Goal: Information Seeking & Learning: Learn about a topic

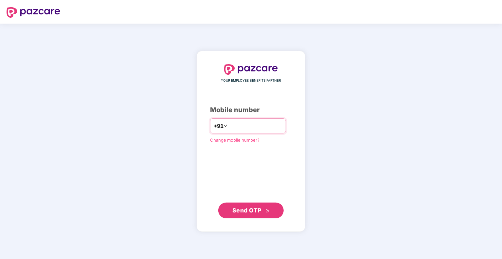
type input "**********"
click at [254, 215] on button "Send OTP" at bounding box center [250, 210] width 65 height 16
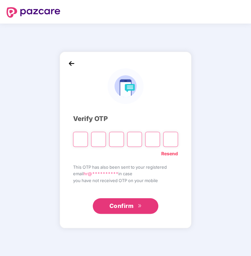
click at [75, 140] on input "Please enter verification code. Digit 1" at bounding box center [80, 139] width 15 height 15
type input "*"
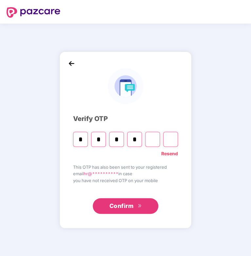
type input "*"
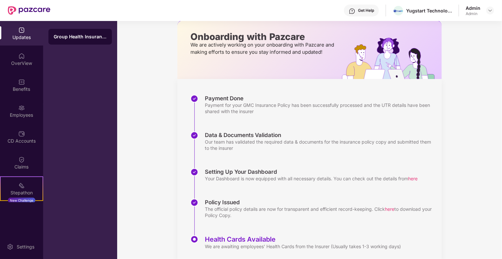
scroll to position [52, 0]
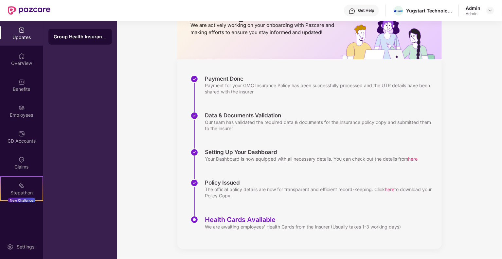
click at [393, 188] on span "here" at bounding box center [389, 189] width 9 height 6
click at [392, 188] on span "here" at bounding box center [389, 189] width 9 height 6
click at [398, 195] on div "The official policy details are now for transparent and efficient record-keepin…" at bounding box center [320, 192] width 230 height 12
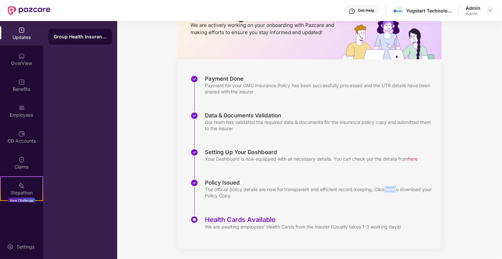
click at [391, 189] on span "here" at bounding box center [389, 189] width 9 height 6
click at [416, 159] on span "here" at bounding box center [412, 159] width 9 height 6
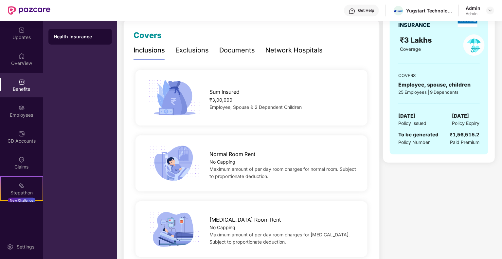
scroll to position [98, 0]
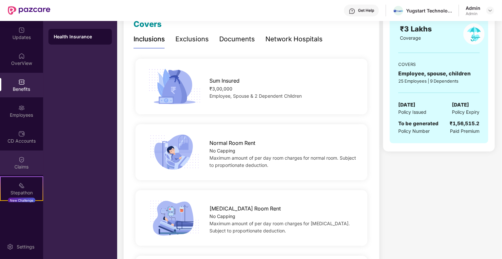
click at [25, 158] on div "Claims" at bounding box center [21, 162] width 43 height 25
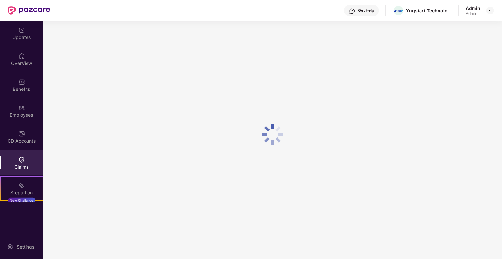
scroll to position [0, 0]
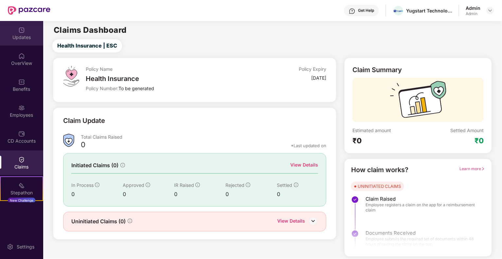
click at [28, 35] on div "Updates" at bounding box center [21, 37] width 43 height 7
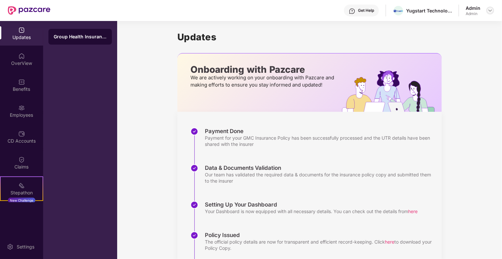
click at [488, 13] on img at bounding box center [490, 10] width 5 height 5
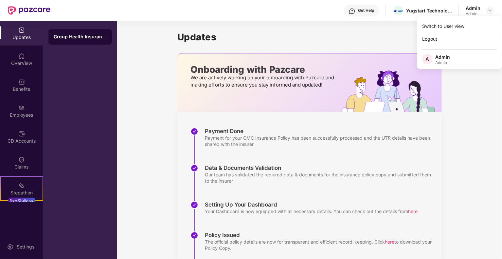
click at [340, 41] on h1 "Updates" at bounding box center [309, 36] width 264 height 11
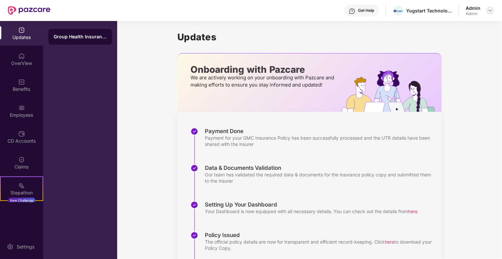
click at [490, 10] on img at bounding box center [490, 10] width 5 height 5
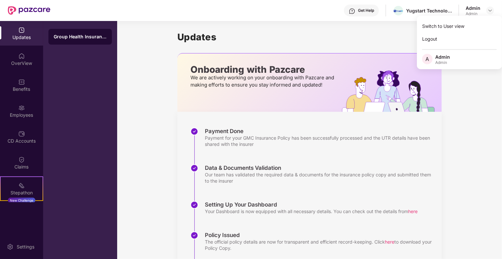
click at [357, 140] on div "Payment for your GMC Insurance Policy has been successfully processed and the U…" at bounding box center [320, 141] width 230 height 12
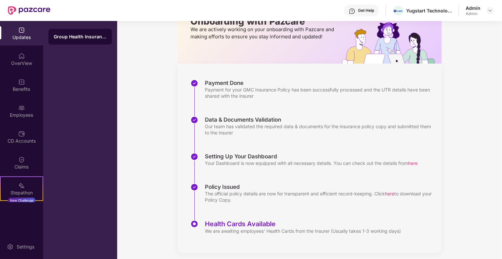
scroll to position [52, 0]
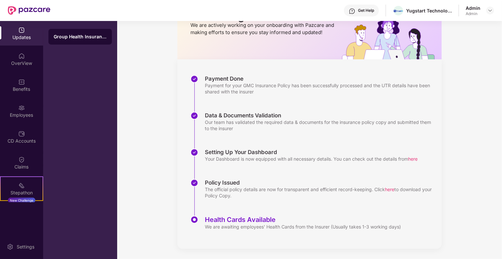
click at [416, 160] on span "here" at bounding box center [412, 159] width 9 height 6
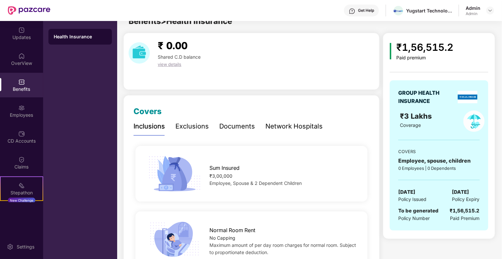
scroll to position [0, 0]
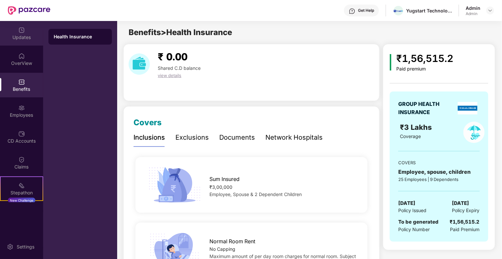
click at [24, 27] on div "Updates" at bounding box center [21, 33] width 43 height 25
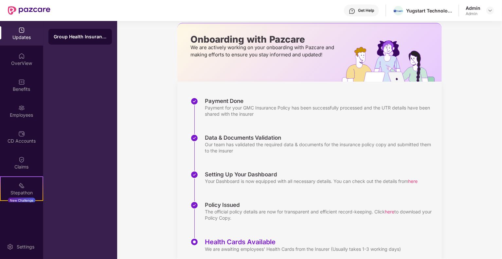
scroll to position [52, 0]
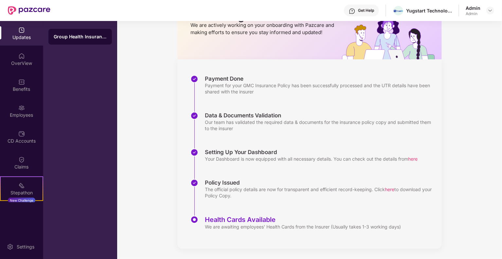
click at [394, 188] on span "here" at bounding box center [389, 189] width 9 height 6
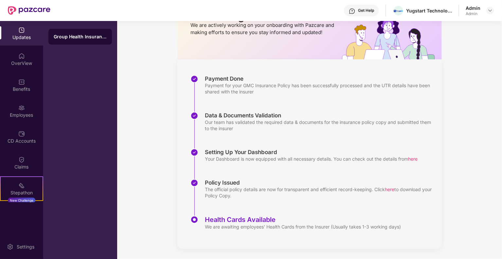
click at [394, 188] on span "here" at bounding box center [389, 189] width 9 height 6
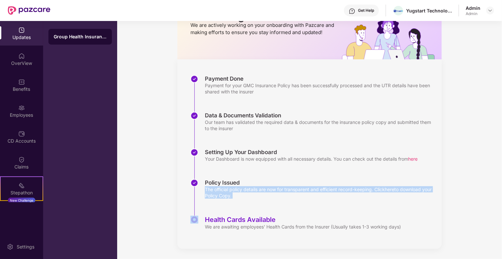
click at [392, 195] on div "The official policy details are now for transparent and efficient record-keepin…" at bounding box center [320, 192] width 230 height 12
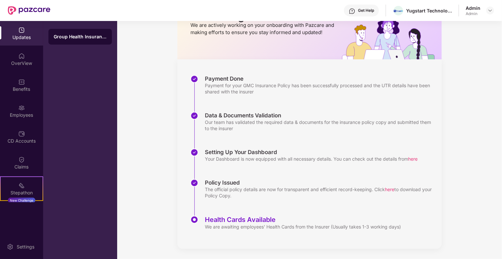
click at [393, 189] on span "here" at bounding box center [389, 189] width 9 height 6
drag, startPoint x: 393, startPoint y: 189, endPoint x: 388, endPoint y: 194, distance: 7.2
click at [377, 207] on div "Policy Issued The official policy details are now for transparent and efficient…" at bounding box center [315, 197] width 251 height 37
click at [394, 189] on span "here" at bounding box center [389, 189] width 9 height 6
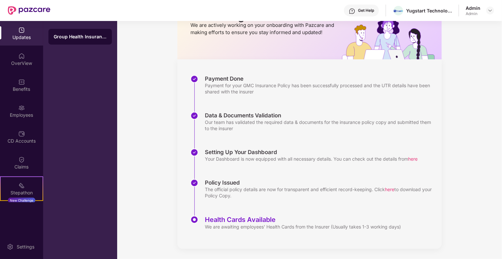
click at [449, 134] on div "Updates Onboarding with Pazcare We are actively working on your onboarding with…" at bounding box center [309, 114] width 385 height 290
click at [391, 189] on span "here" at bounding box center [389, 189] width 9 height 6
click at [326, 180] on div "Policy Issued" at bounding box center [320, 182] width 230 height 7
click at [16, 163] on div "Claims" at bounding box center [21, 166] width 43 height 7
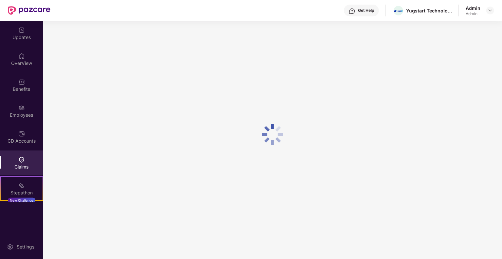
scroll to position [0, 0]
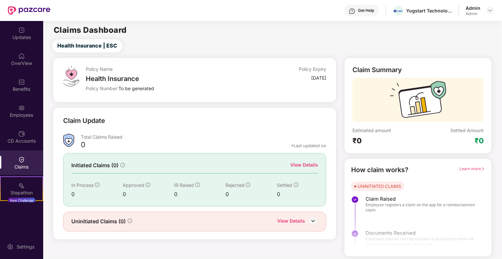
click at [21, 141] on div "CD Accounts" at bounding box center [21, 140] width 43 height 7
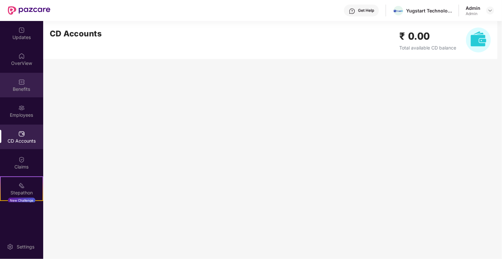
click at [22, 82] on img at bounding box center [21, 82] width 7 height 7
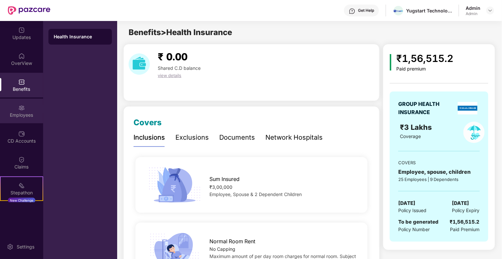
click at [19, 115] on div "Employees" at bounding box center [21, 115] width 43 height 7
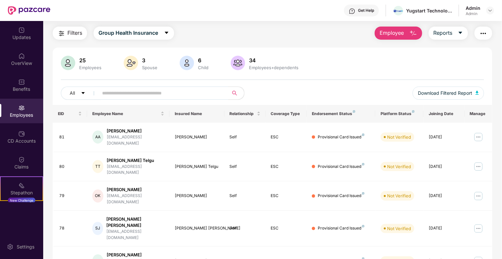
scroll to position [33, 0]
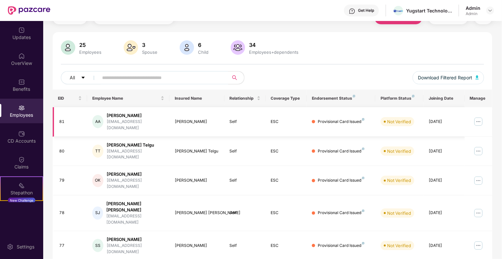
click at [479, 118] on img at bounding box center [478, 121] width 10 height 10
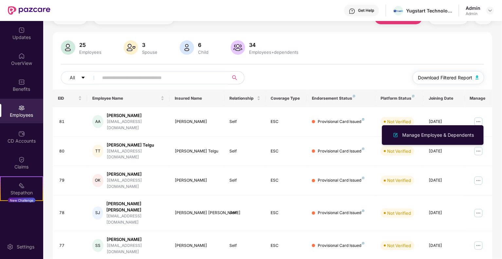
click at [462, 77] on span "Download Filtered Report" at bounding box center [445, 77] width 54 height 7
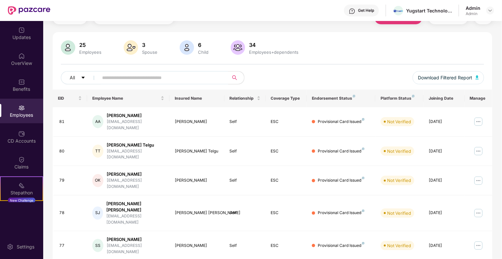
click at [236, 48] on img at bounding box center [238, 47] width 14 height 14
click at [127, 46] on img at bounding box center [131, 47] width 14 height 14
click at [194, 43] on div at bounding box center [186, 48] width 17 height 16
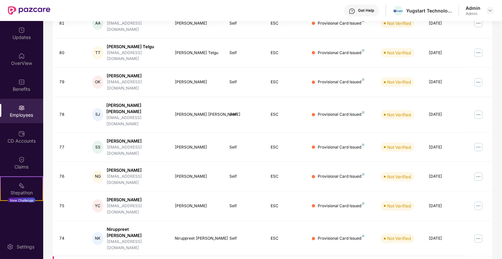
click at [123, 258] on div "[PERSON_NAME]" at bounding box center [136, 264] width 58 height 6
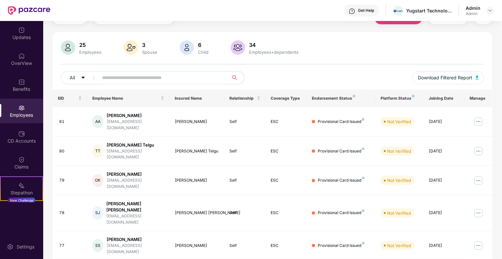
scroll to position [0, 0]
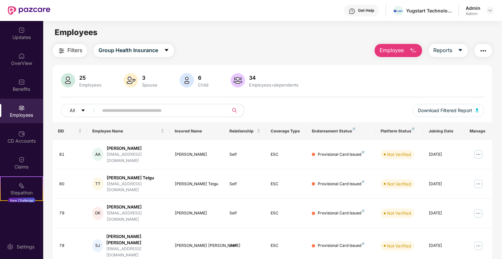
click at [66, 82] on img at bounding box center [68, 80] width 14 height 14
click at [127, 79] on img at bounding box center [131, 80] width 14 height 14
click at [125, 49] on span "Group Health Insurance" at bounding box center [129, 50] width 60 height 8
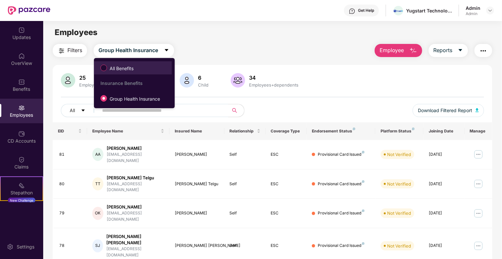
click at [124, 69] on span "All Benefits" at bounding box center [121, 68] width 29 height 7
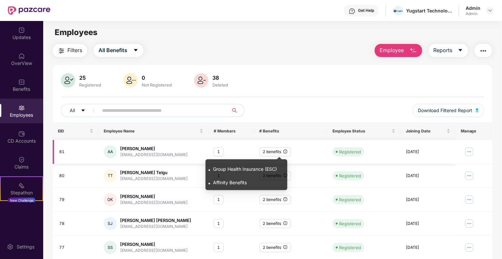
click at [285, 152] on icon "info-circle" at bounding box center [285, 151] width 4 height 4
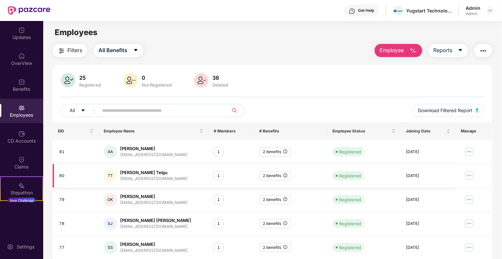
click at [307, 180] on td "2 benefits" at bounding box center [290, 176] width 73 height 24
click at [447, 49] on span "Reports" at bounding box center [443, 50] width 19 height 8
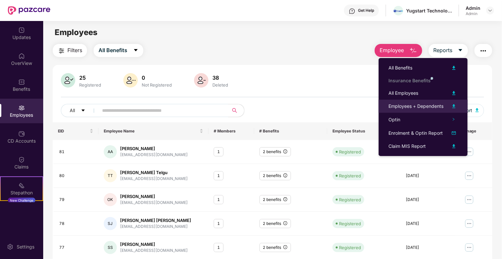
click at [414, 104] on div "Employees + Dependents" at bounding box center [415, 105] width 55 height 7
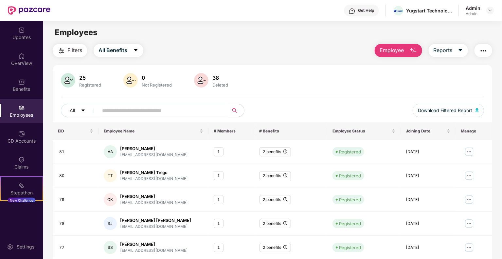
click at [488, 48] on button "button" at bounding box center [484, 50] width 18 height 13
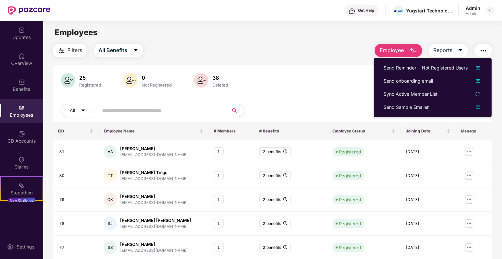
click at [135, 78] on img at bounding box center [130, 80] width 14 height 14
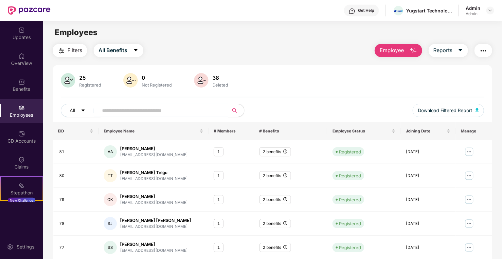
click at [210, 78] on div "38 Deleted" at bounding box center [220, 81] width 21 height 14
click at [77, 82] on div "25 Registered" at bounding box center [90, 81] width 27 height 14
click at [67, 75] on img at bounding box center [68, 80] width 14 height 14
click at [76, 49] on span "Filters" at bounding box center [74, 50] width 15 height 8
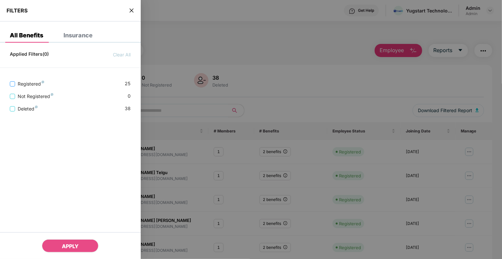
click at [29, 84] on span "Registered" at bounding box center [31, 83] width 32 height 7
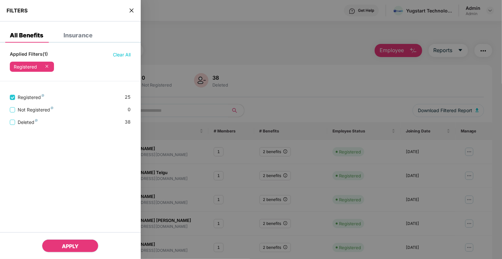
click at [67, 245] on span "APPLY" at bounding box center [70, 246] width 17 height 7
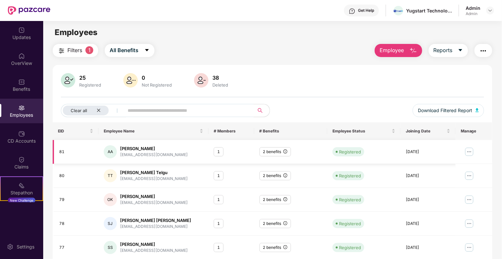
click at [217, 152] on div "1" at bounding box center [219, 151] width 10 height 9
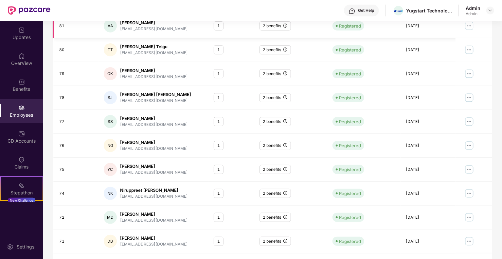
scroll to position [143, 0]
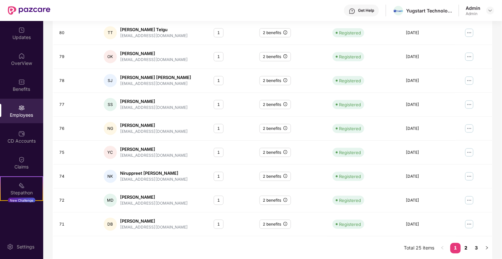
click at [467, 246] on link "2" at bounding box center [466, 248] width 10 height 10
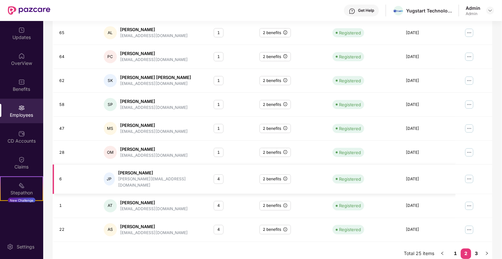
click at [217, 174] on div "4" at bounding box center [219, 178] width 10 height 9
click at [218, 177] on div "4" at bounding box center [219, 178] width 10 height 9
click at [224, 187] on td "4" at bounding box center [231, 178] width 46 height 29
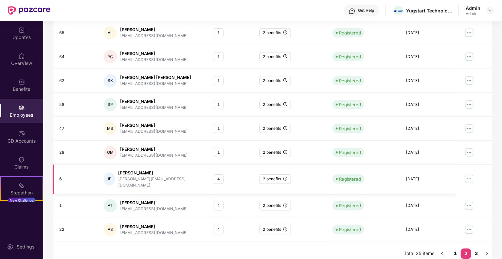
click at [224, 187] on td "4" at bounding box center [231, 178] width 46 height 29
click at [113, 175] on div "JP" at bounding box center [109, 178] width 11 height 13
click at [140, 171] on div "[PERSON_NAME]" at bounding box center [160, 173] width 85 height 6
click at [470, 175] on img at bounding box center [469, 178] width 10 height 10
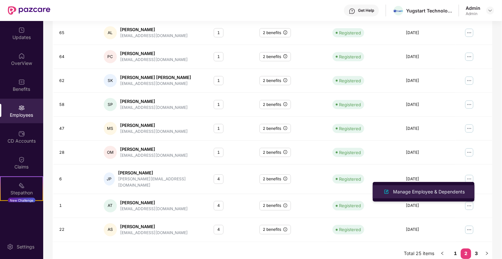
click at [440, 192] on div "Manage Employee & Dependents" at bounding box center [429, 191] width 74 height 7
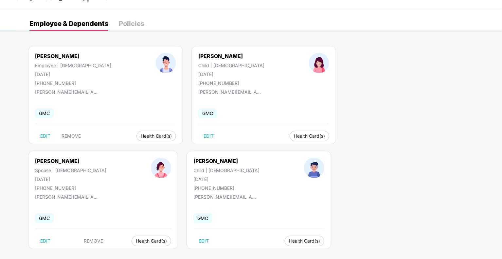
scroll to position [21, 0]
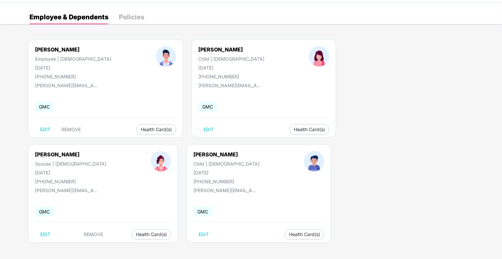
click at [131, 17] on div "Policies" at bounding box center [132, 17] width 26 height 7
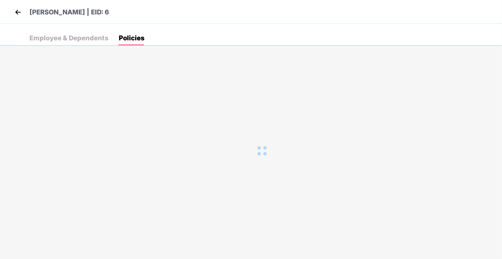
scroll to position [0, 0]
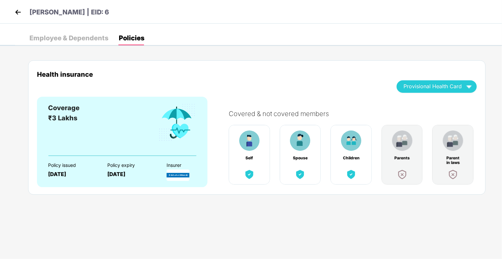
click at [86, 36] on div "Employee & Dependents" at bounding box center [68, 38] width 79 height 7
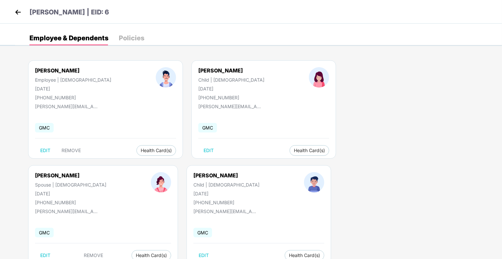
click at [12, 11] on div "[PERSON_NAME] | EID: 6" at bounding box center [251, 12] width 502 height 24
click at [16, 11] on img at bounding box center [18, 12] width 10 height 10
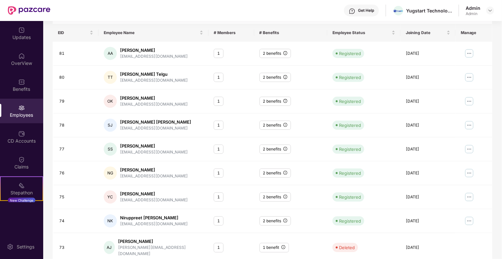
scroll to position [143, 0]
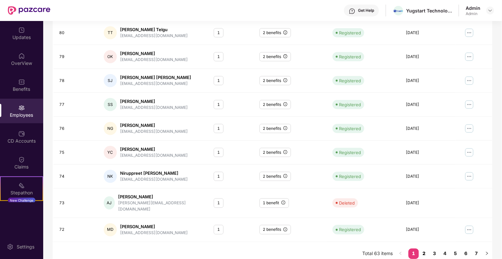
click at [423, 248] on link "2" at bounding box center [424, 253] width 10 height 10
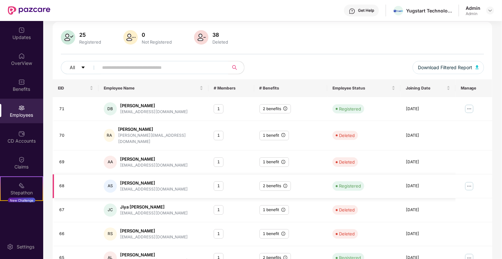
scroll to position [0, 0]
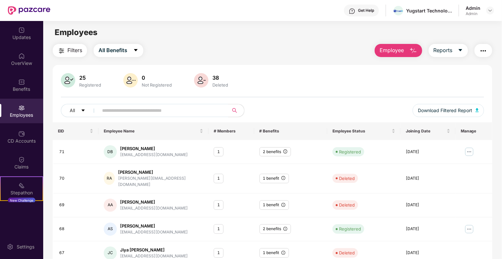
click at [79, 51] on span "Filters" at bounding box center [74, 50] width 15 height 8
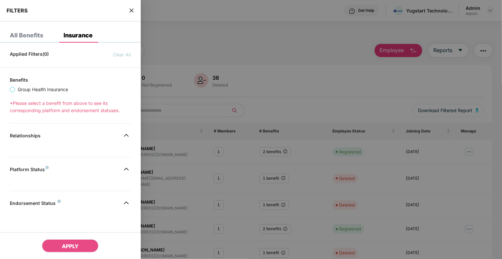
click at [29, 36] on div "All Benefits" at bounding box center [26, 35] width 33 height 7
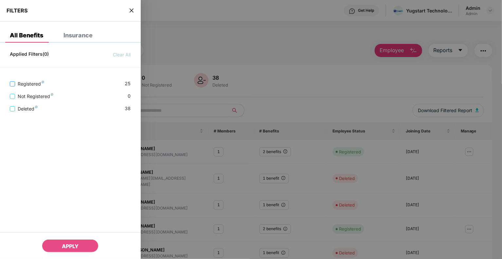
click at [34, 85] on span "Registered" at bounding box center [31, 83] width 32 height 7
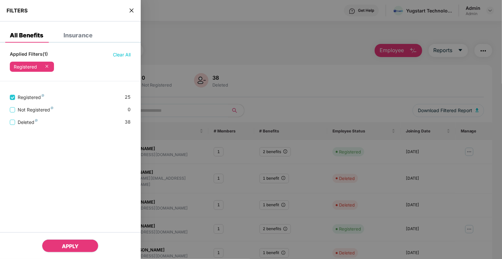
click at [75, 244] on span "APPLY" at bounding box center [70, 246] width 17 height 7
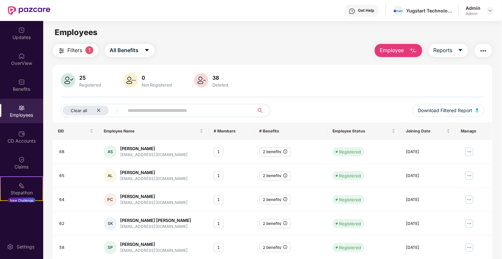
scroll to position [143, 0]
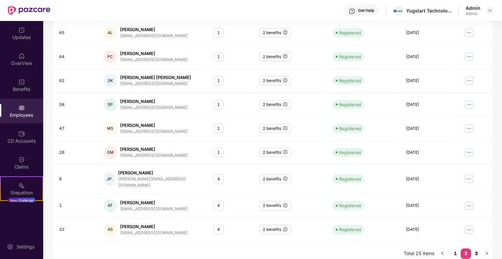
click at [477, 248] on link "3" at bounding box center [476, 253] width 10 height 10
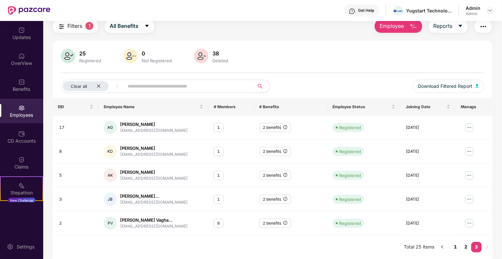
scroll to position [24, 0]
click at [466, 224] on img at bounding box center [469, 223] width 10 height 10
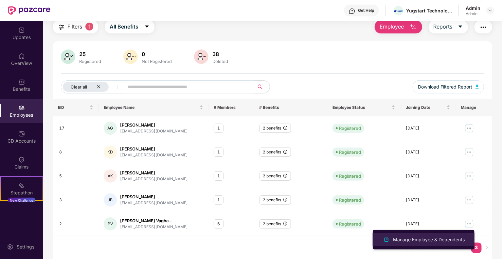
click at [445, 237] on div "Manage Employee & Dependents" at bounding box center [429, 239] width 74 height 7
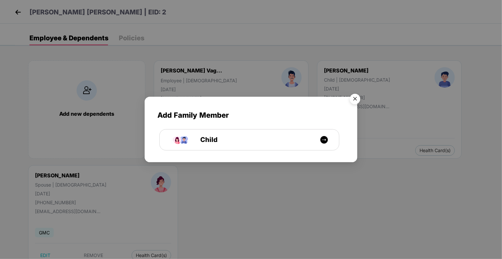
click at [357, 98] on img "Close" at bounding box center [355, 100] width 18 height 18
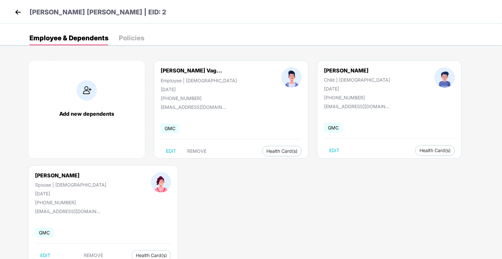
scroll to position [21, 0]
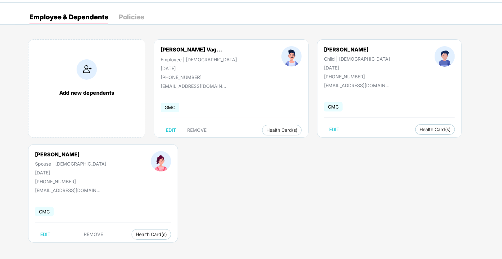
click at [138, 18] on div "Policies" at bounding box center [132, 17] width 26 height 7
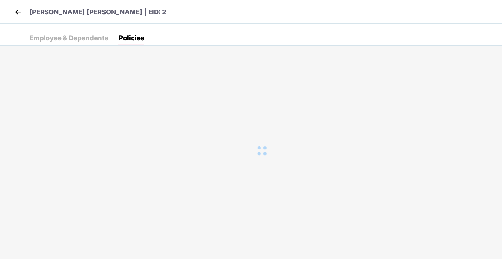
scroll to position [0, 0]
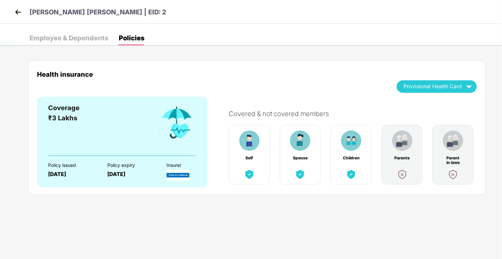
click at [94, 35] on div "Employee & Dependents" at bounding box center [68, 38] width 79 height 7
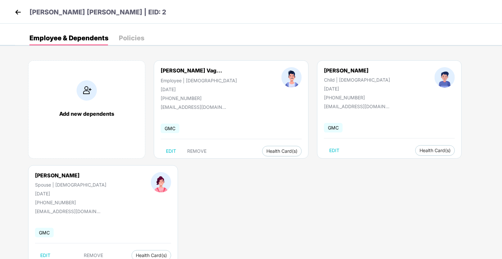
click at [15, 13] on img at bounding box center [18, 12] width 10 height 10
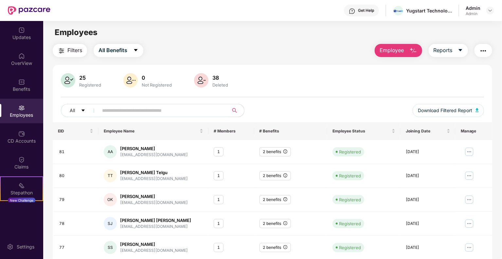
click at [80, 53] on span "Filters" at bounding box center [74, 50] width 15 height 8
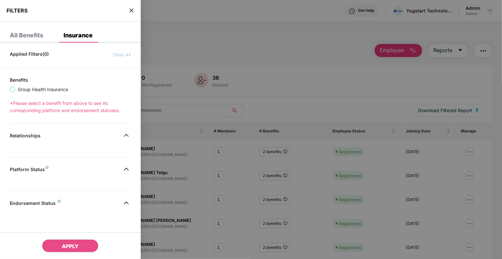
click at [96, 206] on div "Endorsement Status" at bounding box center [70, 204] width 141 height 8
click at [36, 39] on div "All Benefits" at bounding box center [21, 35] width 43 height 14
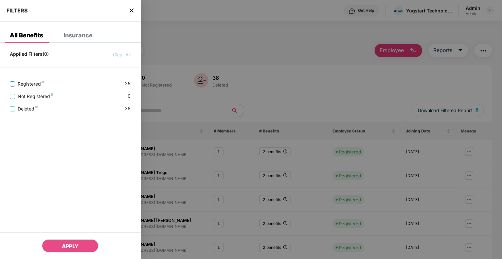
click at [30, 81] on span "Registered" at bounding box center [31, 83] width 32 height 7
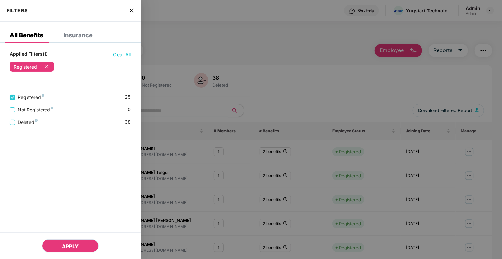
click at [65, 246] on span "APPLY" at bounding box center [70, 246] width 17 height 7
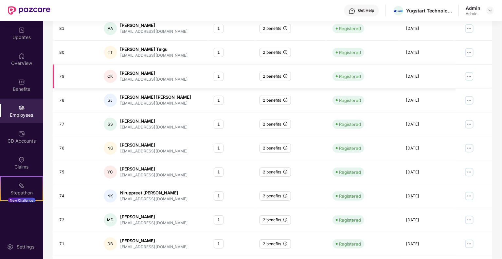
scroll to position [143, 0]
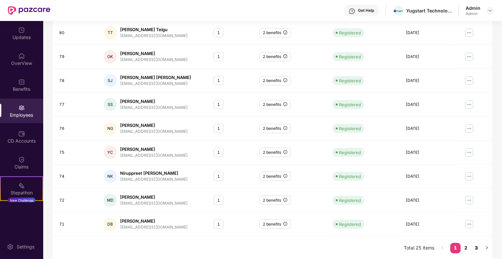
click at [476, 248] on link "3" at bounding box center [476, 248] width 10 height 10
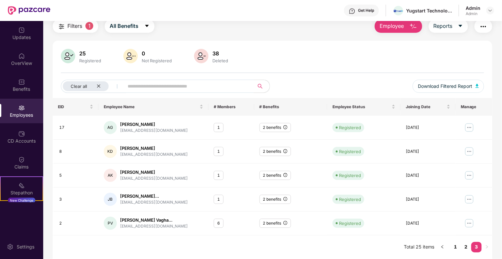
scroll to position [24, 0]
click at [467, 246] on link "2" at bounding box center [466, 247] width 10 height 10
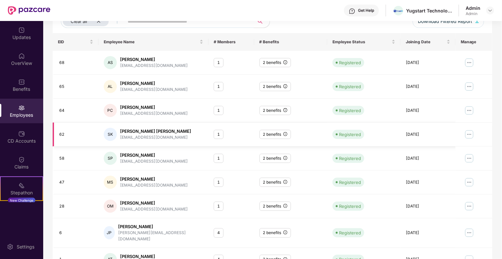
scroll to position [143, 0]
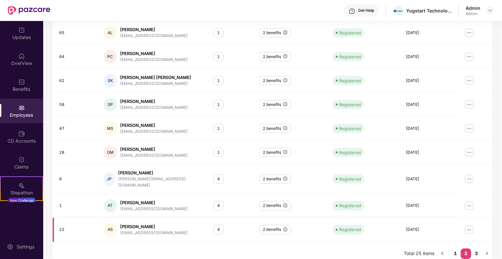
click at [218, 225] on div "4" at bounding box center [219, 229] width 10 height 9
click at [472, 224] on img at bounding box center [469, 229] width 10 height 10
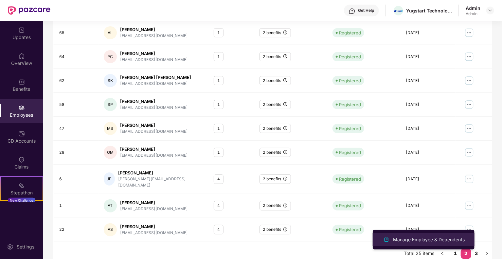
click at [442, 238] on div "Manage Employee & Dependents" at bounding box center [429, 239] width 74 height 7
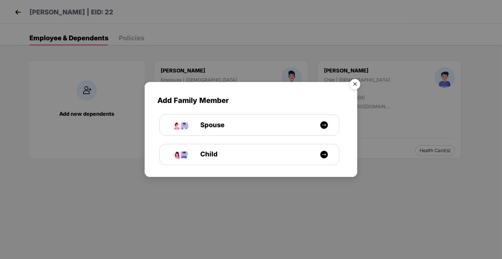
click at [357, 81] on img "Close" at bounding box center [355, 85] width 18 height 18
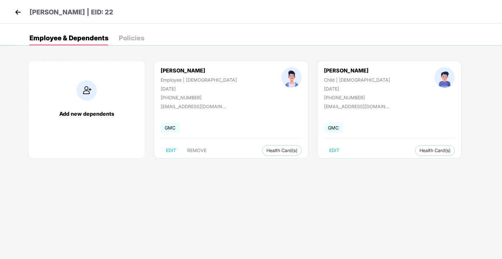
click at [131, 38] on div "Policies" at bounding box center [132, 38] width 26 height 7
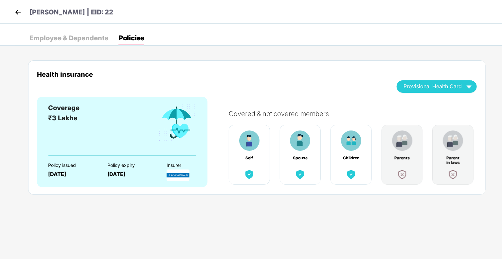
click at [80, 39] on div "Employee & Dependents" at bounding box center [68, 38] width 79 height 7
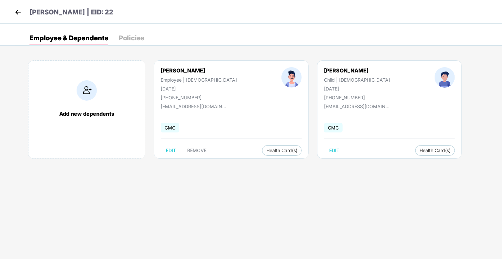
click at [16, 10] on img at bounding box center [18, 12] width 10 height 10
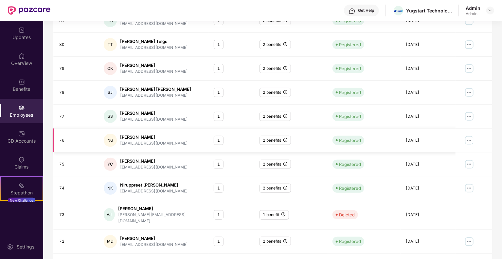
scroll to position [0, 0]
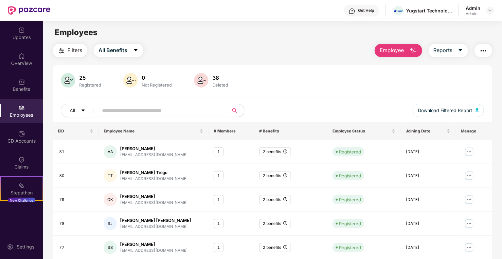
click at [64, 52] on img "button" at bounding box center [62, 51] width 8 height 8
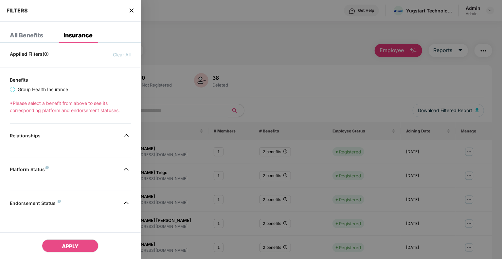
click at [35, 38] on div "All Benefits" at bounding box center [26, 35] width 33 height 7
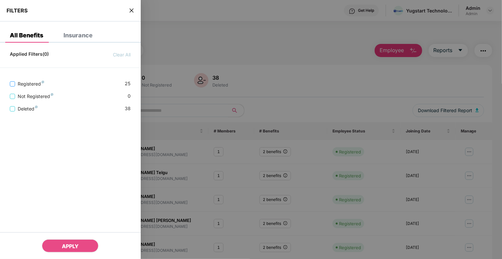
click at [37, 85] on span "Registered" at bounding box center [31, 83] width 32 height 7
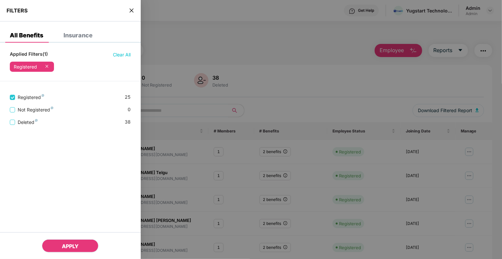
click at [78, 245] on span "APPLY" at bounding box center [70, 246] width 17 height 7
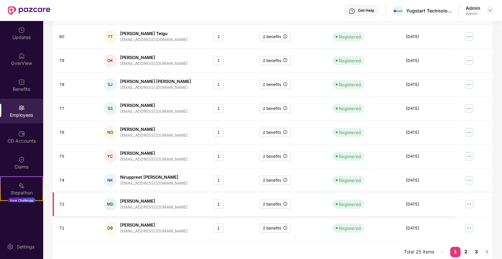
scroll to position [143, 0]
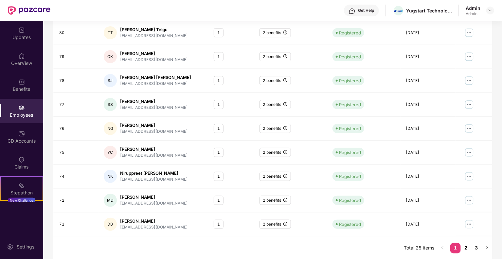
click at [469, 245] on link "2" at bounding box center [466, 248] width 10 height 10
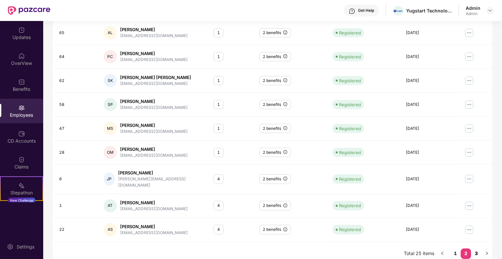
click at [478, 248] on link "3" at bounding box center [476, 253] width 10 height 10
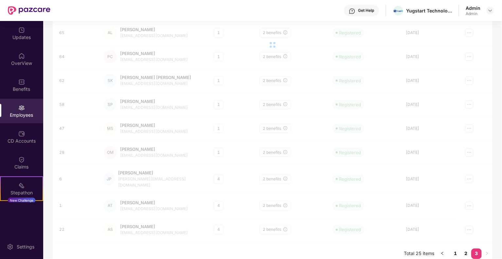
scroll to position [24, 0]
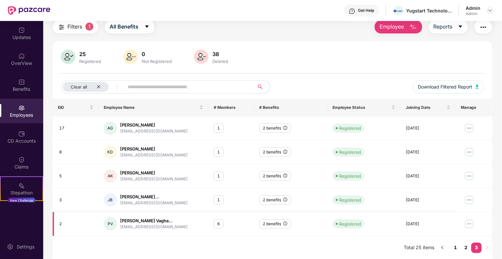
click at [218, 225] on div "6" at bounding box center [219, 223] width 10 height 9
click at [471, 225] on img at bounding box center [469, 223] width 10 height 10
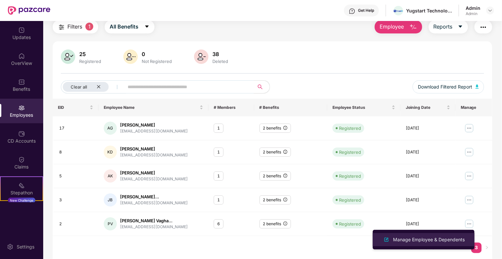
click at [445, 236] on div "Manage Employee & Dependents" at bounding box center [429, 239] width 74 height 7
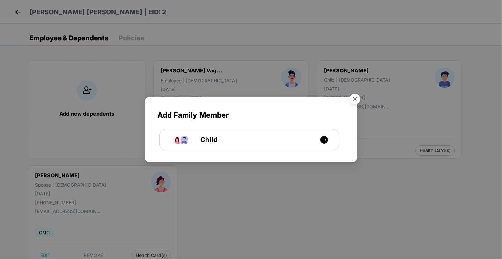
click at [356, 98] on img "Close" at bounding box center [355, 100] width 18 height 18
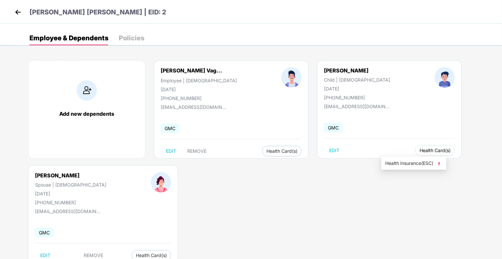
click at [420, 151] on span "Health Card(s)" at bounding box center [435, 150] width 31 height 3
click at [403, 163] on span "Health Insurance(ESC)" at bounding box center [413, 162] width 57 height 7
click at [17, 12] on img at bounding box center [18, 12] width 10 height 10
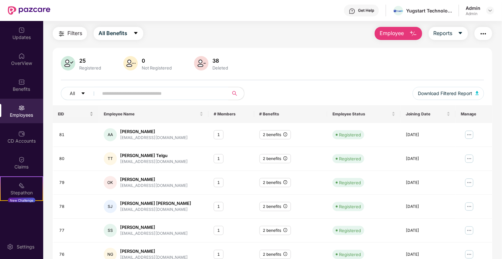
scroll to position [0, 0]
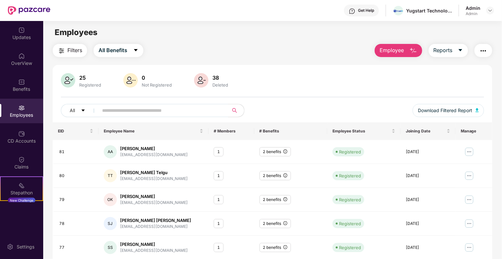
click at [75, 83] on div at bounding box center [68, 81] width 17 height 16
click at [78, 41] on main "Employees Filters All Benefits Employee Reports 25 Registered 0 Not Registered …" at bounding box center [272, 150] width 459 height 259
click at [77, 48] on span "Filters" at bounding box center [74, 50] width 15 height 8
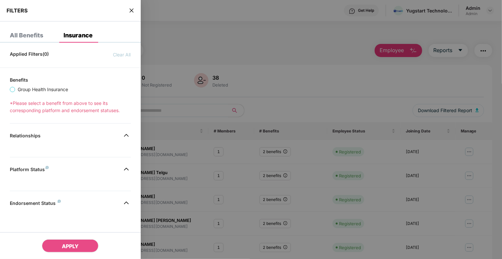
click at [35, 38] on div "All Benefits" at bounding box center [26, 35] width 33 height 7
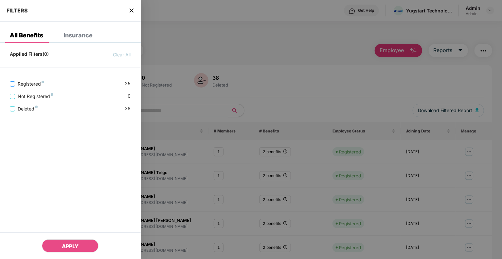
click at [33, 83] on span "Registered" at bounding box center [31, 83] width 32 height 7
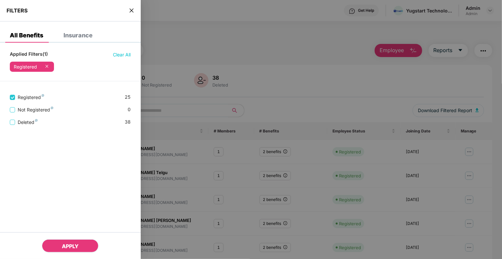
click at [67, 245] on span "APPLY" at bounding box center [70, 246] width 17 height 7
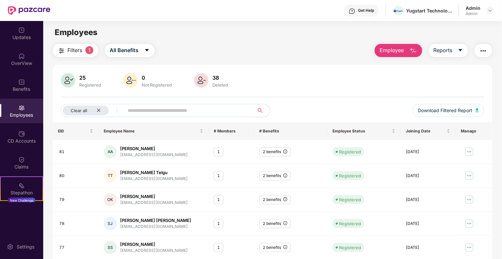
click at [395, 82] on div "25 Registered 0 Not Registered 38 Deleted" at bounding box center [272, 81] width 423 height 16
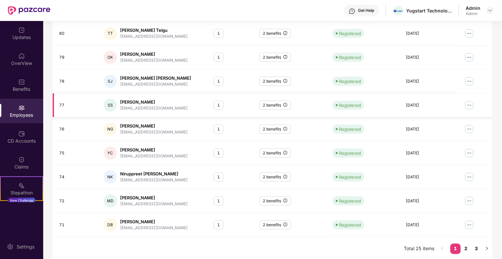
scroll to position [143, 0]
click at [466, 248] on link "2" at bounding box center [466, 248] width 10 height 10
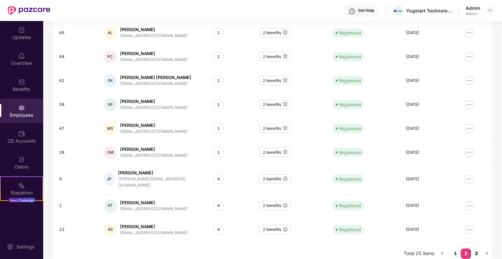
click at [475, 248] on link "3" at bounding box center [476, 253] width 10 height 10
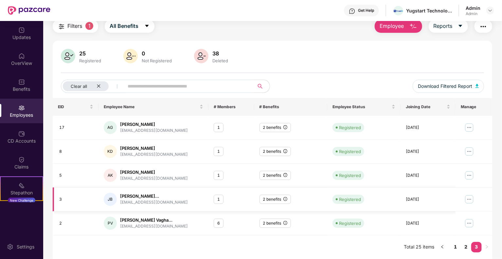
scroll to position [24, 0]
click at [467, 248] on link "2" at bounding box center [466, 247] width 10 height 10
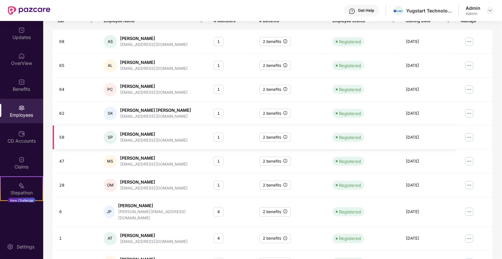
scroll to position [143, 0]
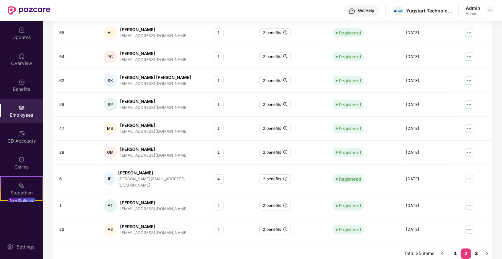
click at [476, 248] on link "3" at bounding box center [476, 253] width 10 height 10
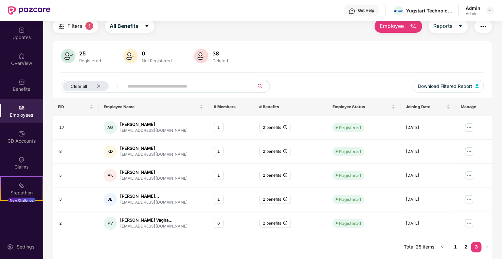
scroll to position [24, 0]
click at [465, 247] on link "2" at bounding box center [466, 247] width 10 height 10
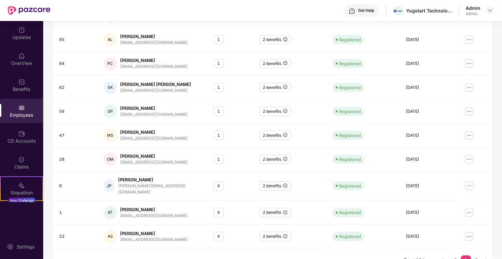
scroll to position [143, 0]
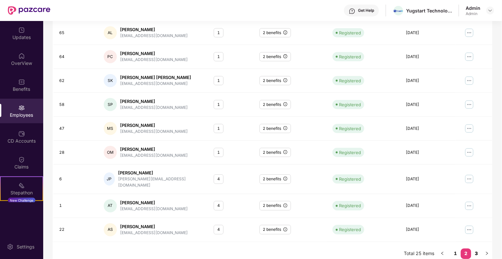
click at [478, 248] on link "3" at bounding box center [476, 253] width 10 height 10
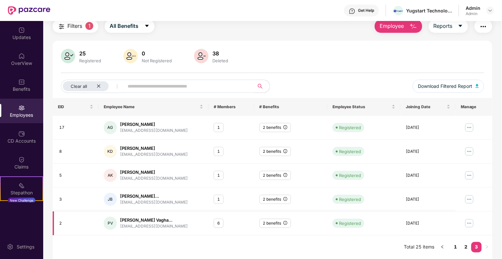
scroll to position [24, 0]
click at [467, 247] on link "2" at bounding box center [466, 247] width 10 height 10
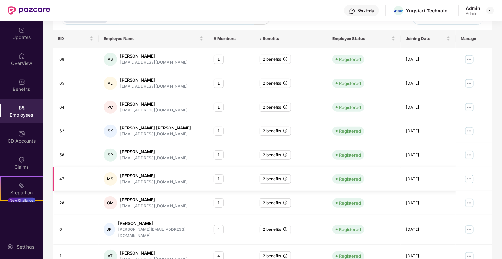
scroll to position [143, 0]
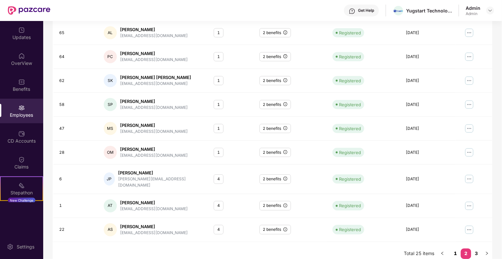
click at [455, 248] on link "1" at bounding box center [455, 253] width 10 height 10
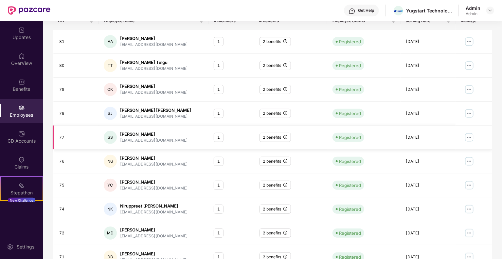
scroll to position [77, 0]
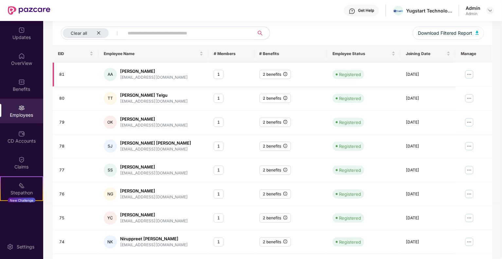
click at [271, 72] on div "2 benefits" at bounding box center [275, 74] width 31 height 9
click at [287, 74] on icon "info-circle" at bounding box center [285, 74] width 4 height 4
click at [470, 74] on img at bounding box center [469, 74] width 10 height 10
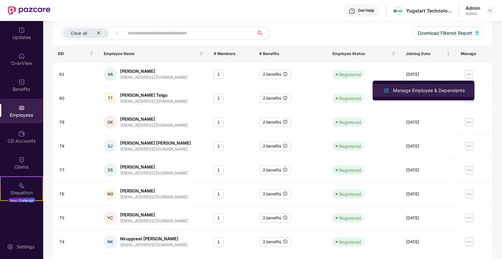
click at [433, 89] on div "Manage Employee & Dependents" at bounding box center [429, 90] width 74 height 7
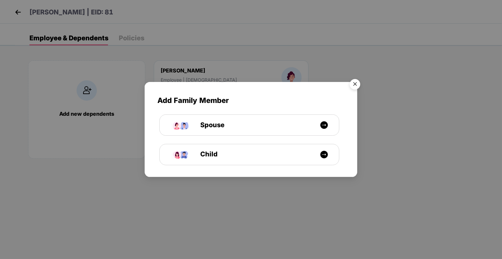
click at [356, 83] on img "Close" at bounding box center [355, 85] width 18 height 18
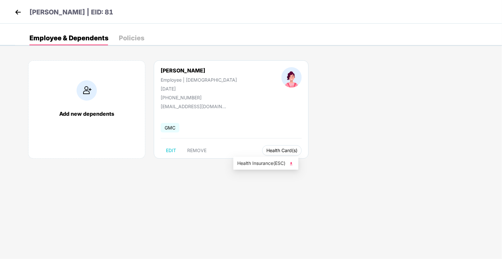
click at [266, 150] on span "Health Card(s)" at bounding box center [281, 150] width 31 height 3
click at [262, 165] on span "Health Insurance(ESC)" at bounding box center [265, 162] width 57 height 7
click at [19, 9] on img at bounding box center [18, 12] width 10 height 10
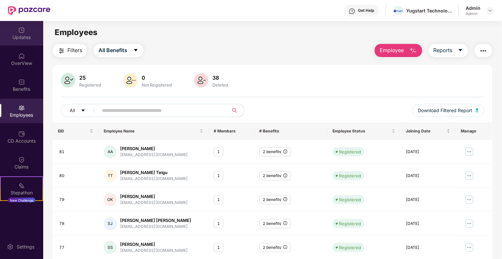
click at [22, 30] on img at bounding box center [21, 30] width 7 height 7
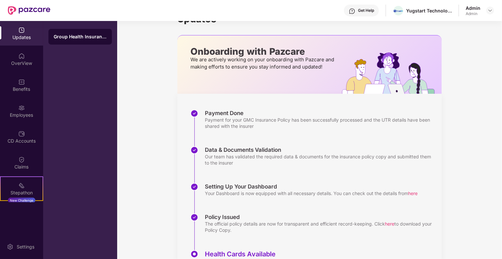
scroll to position [33, 0]
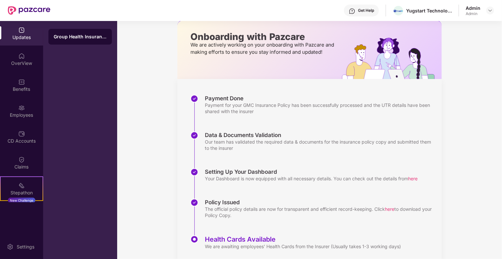
click at [418, 176] on span "here" at bounding box center [412, 178] width 9 height 6
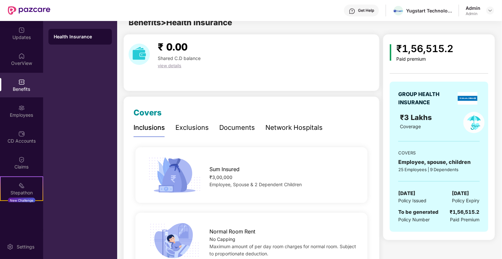
scroll to position [0, 0]
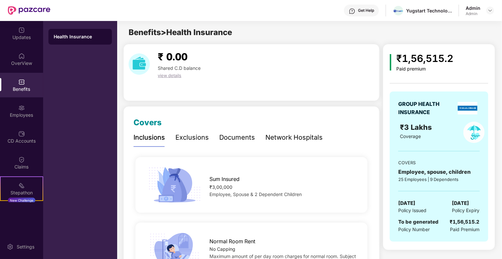
click at [197, 134] on div "Exclusions" at bounding box center [191, 137] width 33 height 10
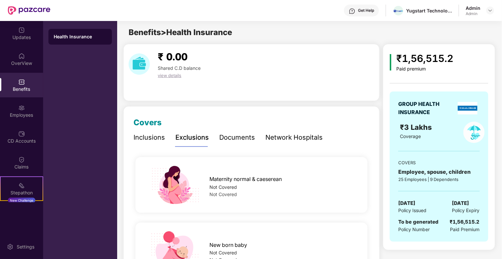
click at [249, 135] on div "Documents" at bounding box center [237, 137] width 36 height 10
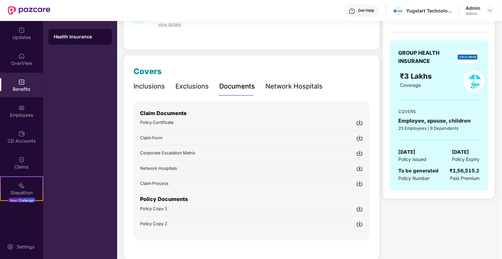
scroll to position [61, 0]
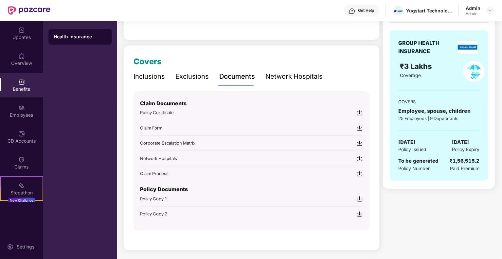
click at [359, 113] on img at bounding box center [359, 112] width 7 height 7
click at [362, 129] on img at bounding box center [359, 128] width 7 height 7
click at [203, 142] on div "Corporate Escalation Matrix" at bounding box center [251, 142] width 223 height 7
click at [360, 158] on img at bounding box center [359, 158] width 7 height 7
click at [359, 175] on img at bounding box center [359, 173] width 7 height 7
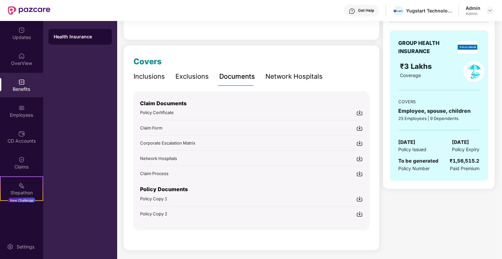
click at [222, 196] on div "Policy Copy 1" at bounding box center [251, 198] width 223 height 7
click at [361, 210] on img at bounding box center [359, 213] width 7 height 7
click at [279, 73] on div "Network Hospitals" at bounding box center [293, 76] width 57 height 10
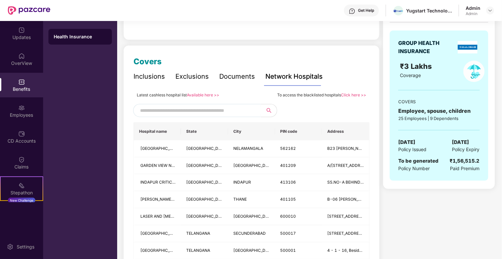
click at [207, 94] on link "Available here >>" at bounding box center [203, 94] width 32 height 5
click at [33, 188] on div "Stepathon New Challenge" at bounding box center [21, 188] width 43 height 25
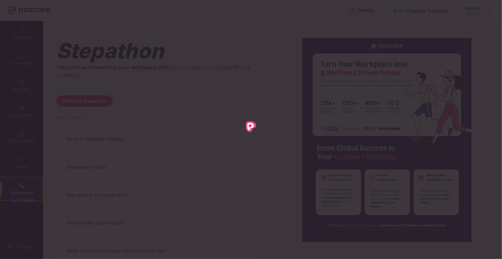
scroll to position [0, 0]
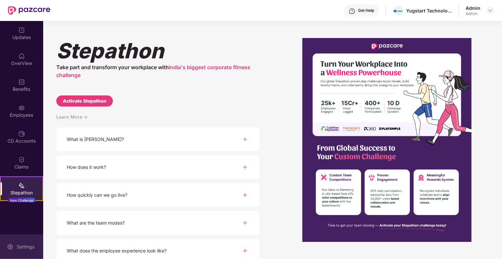
click at [22, 243] on div "Settings" at bounding box center [26, 246] width 22 height 7
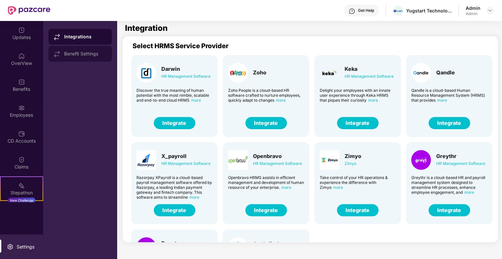
click at [100, 54] on div "Benefit Settings" at bounding box center [85, 53] width 43 height 5
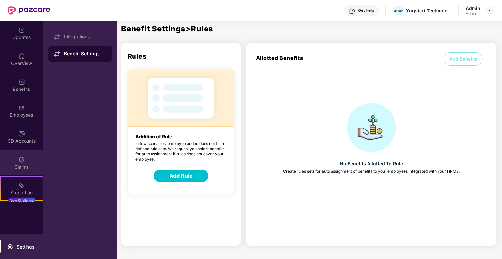
click at [10, 162] on div "Claims" at bounding box center [21, 162] width 43 height 25
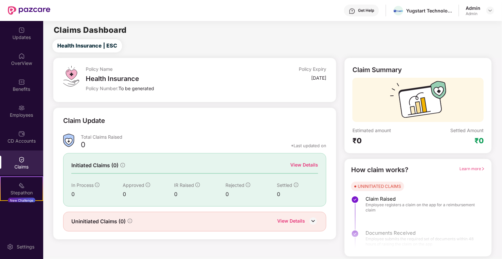
click at [13, 138] on div "CD Accounts" at bounding box center [21, 140] width 43 height 7
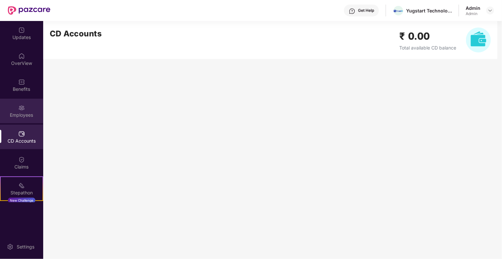
click at [10, 109] on div "Employees" at bounding box center [21, 111] width 43 height 25
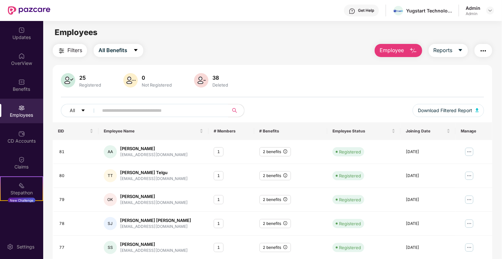
click at [413, 50] on img "button" at bounding box center [413, 51] width 8 height 8
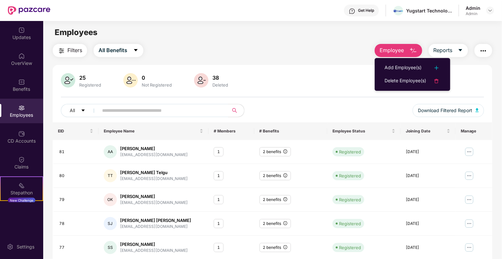
click at [490, 49] on button "button" at bounding box center [484, 50] width 18 height 13
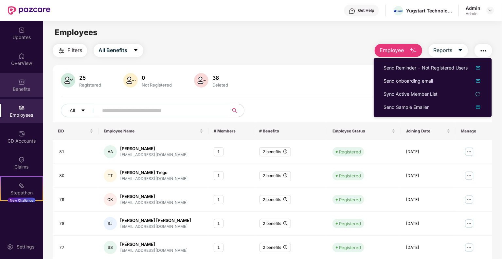
click at [23, 83] on img at bounding box center [21, 82] width 7 height 7
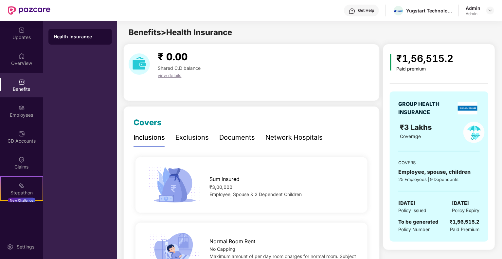
click at [176, 135] on div "Exclusions" at bounding box center [191, 137] width 33 height 10
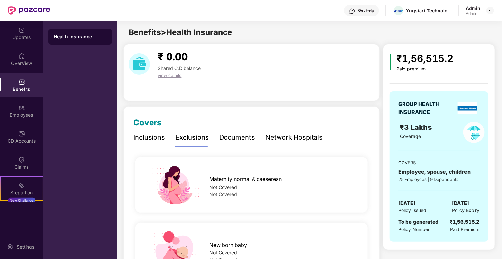
click at [166, 134] on div "Inclusions Exclusions Documents Network Hospitals" at bounding box center [228, 137] width 189 height 18
click at [13, 58] on div "OverView" at bounding box center [21, 59] width 43 height 25
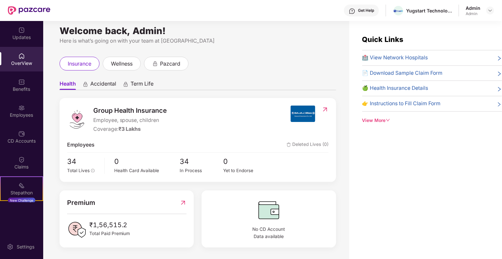
scroll to position [21, 0]
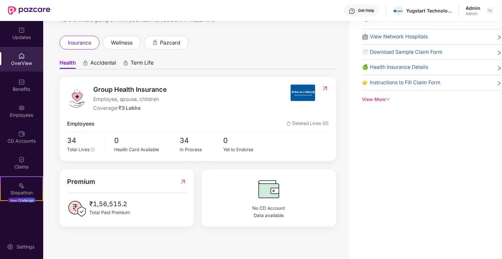
click at [183, 181] on img at bounding box center [183, 181] width 7 height 10
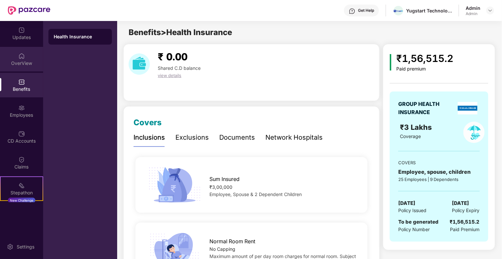
click at [24, 56] on img at bounding box center [21, 56] width 7 height 7
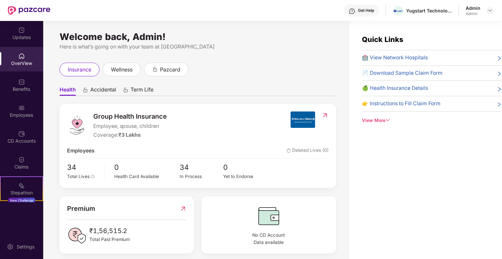
click at [113, 90] on span "Accidental" at bounding box center [103, 90] width 26 height 9
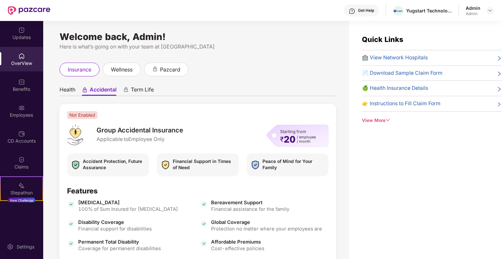
click at [63, 89] on span "Health" at bounding box center [68, 90] width 16 height 9
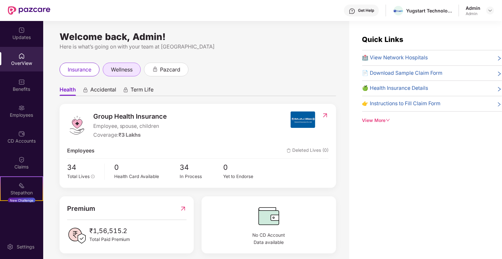
click at [123, 63] on div "wellness" at bounding box center [122, 70] width 38 height 14
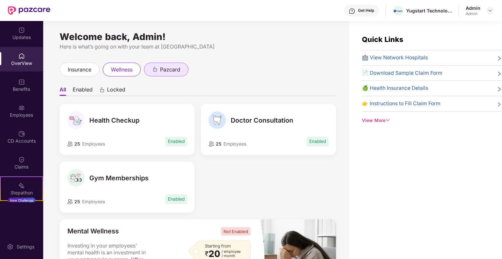
click at [154, 72] on div "pazcard" at bounding box center [166, 69] width 28 height 8
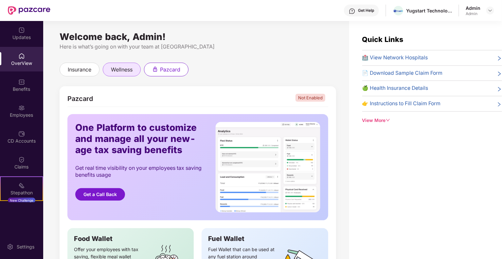
click at [107, 65] on div "wellness" at bounding box center [122, 70] width 38 height 14
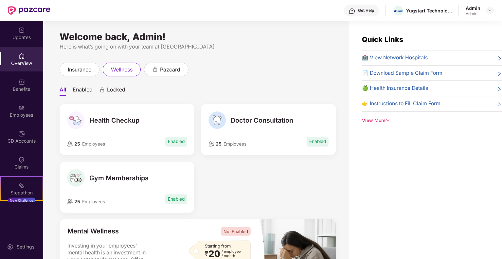
click at [376, 122] on div "View More" at bounding box center [432, 120] width 140 height 7
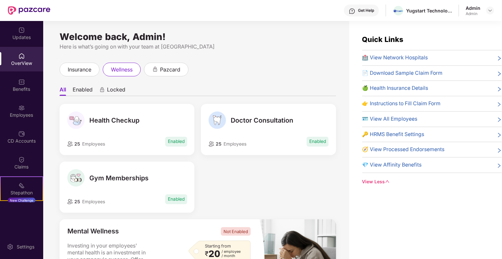
click at [395, 164] on span "💎 View Affinity Benefits" at bounding box center [392, 165] width 60 height 8
click at [498, 163] on icon "right" at bounding box center [499, 165] width 3 height 4
click at [404, 164] on span "💎 View Affinity Benefits" at bounding box center [392, 165] width 60 height 8
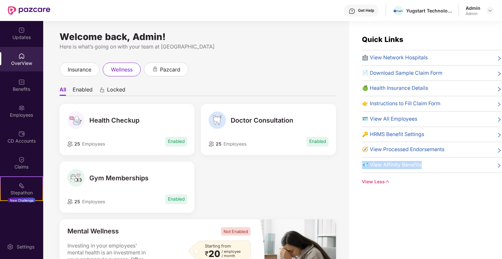
click at [404, 164] on span "💎 View Affinity Benefits" at bounding box center [392, 165] width 60 height 8
click at [412, 198] on div "Quick Links 🏥 View Network Hospitals 📄 Download Sample Claim Form 🍏 Health Insu…" at bounding box center [425, 150] width 153 height 259
click at [396, 121] on span "🪪 View All Employees" at bounding box center [389, 119] width 55 height 8
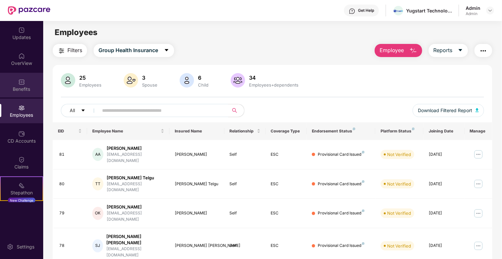
click at [23, 88] on div "Benefits" at bounding box center [21, 89] width 43 height 7
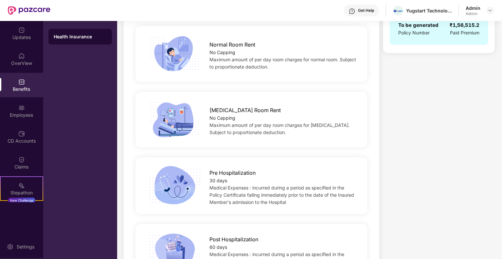
scroll to position [393, 0]
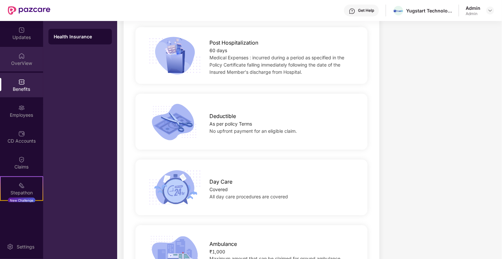
click at [17, 64] on div "OverView" at bounding box center [21, 63] width 43 height 7
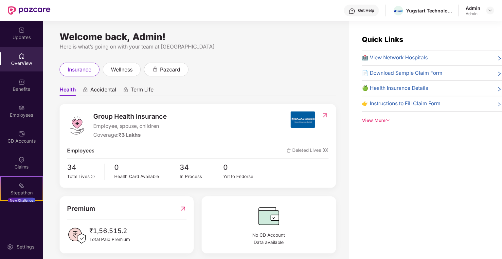
click at [384, 120] on div "View More" at bounding box center [432, 120] width 140 height 7
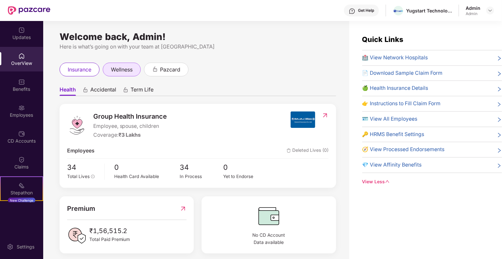
click at [121, 71] on span "wellness" at bounding box center [122, 69] width 22 height 8
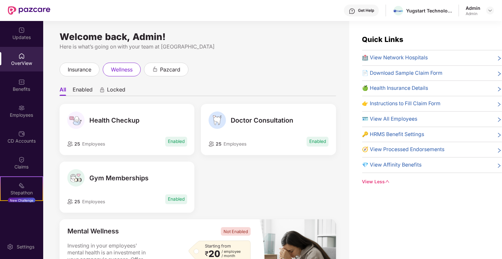
click at [169, 134] on div "Health Checkup 25 Employees Enabled" at bounding box center [127, 129] width 135 height 51
click at [85, 135] on div "25 Employees Enabled" at bounding box center [127, 141] width 120 height 12
click at [86, 122] on div "Health Checkup" at bounding box center [127, 120] width 120 height 18
click at [75, 120] on img at bounding box center [76, 120] width 18 height 18
click at [120, 177] on span "Gym Memberships" at bounding box center [118, 178] width 59 height 8
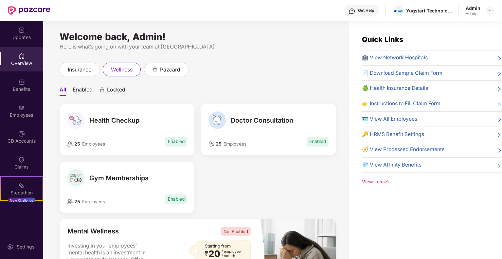
click at [257, 124] on div "Doctor Consultation" at bounding box center [268, 120] width 120 height 18
click at [178, 71] on span "pazcard" at bounding box center [170, 69] width 20 height 8
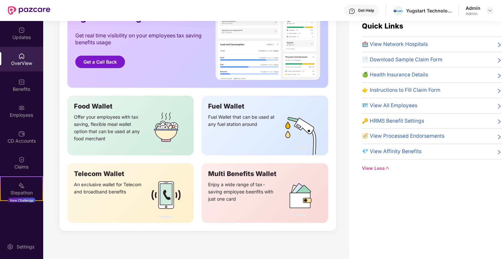
scroll to position [21, 0]
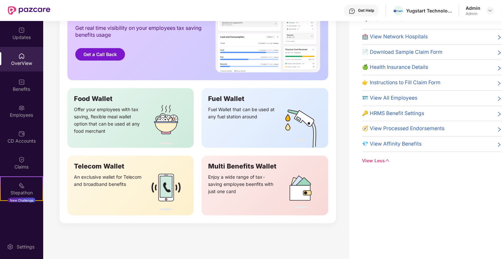
click at [383, 126] on span "🧭 View Processed Endorsements" at bounding box center [403, 128] width 82 height 8
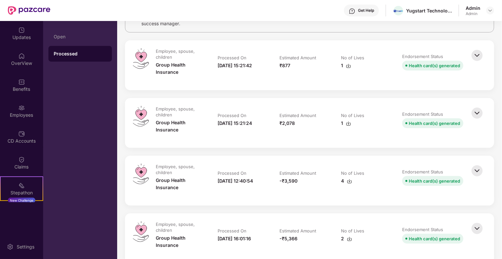
scroll to position [33, 0]
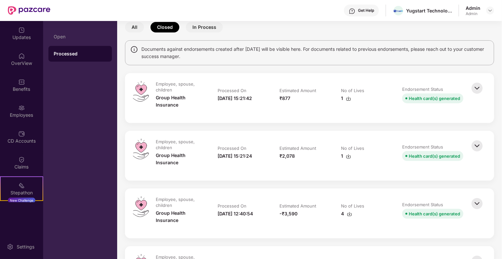
click at [479, 149] on img at bounding box center [477, 145] width 14 height 14
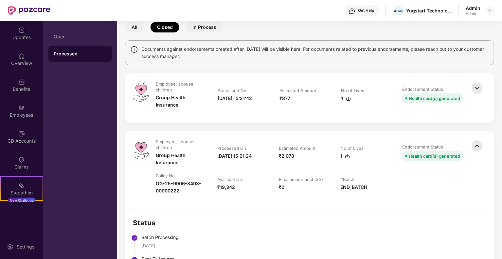
click at [479, 90] on img at bounding box center [477, 88] width 14 height 14
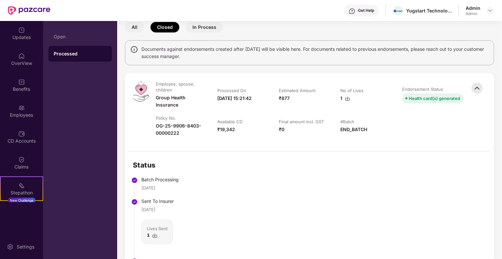
scroll to position [0, 0]
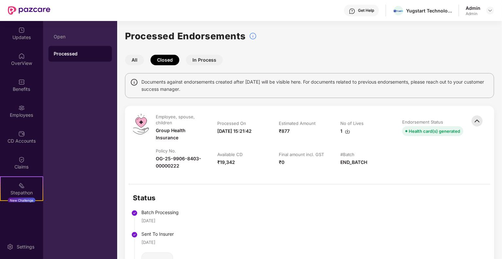
click at [225, 161] on div "₹19,342" at bounding box center [226, 161] width 18 height 7
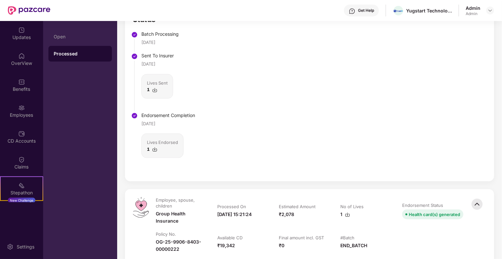
scroll to position [179, 0]
click at [154, 89] on img at bounding box center [154, 89] width 5 height 5
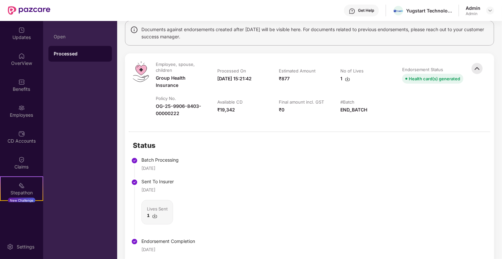
scroll to position [0, 0]
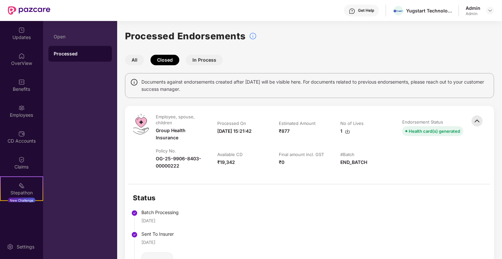
click at [219, 161] on div "₹19,342" at bounding box center [226, 161] width 18 height 7
drag, startPoint x: 234, startPoint y: 161, endPoint x: 213, endPoint y: 162, distance: 21.0
click at [213, 162] on td "Available CD ₹19,342" at bounding box center [242, 162] width 62 height 28
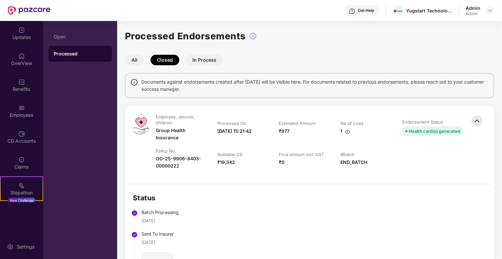
click at [229, 163] on div "₹19,342" at bounding box center [226, 161] width 18 height 7
click at [127, 134] on div "Employee, spouse, children Group Health Insurance Processed On 13-Aug-2025 15:2…" at bounding box center [309, 145] width 369 height 78
click at [31, 161] on div "Claims" at bounding box center [21, 162] width 43 height 25
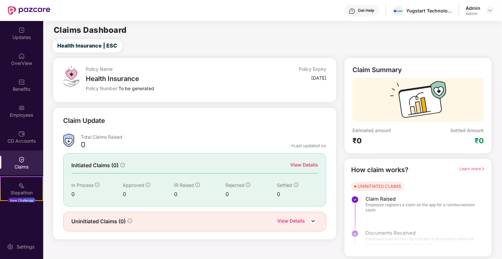
click at [304, 220] on div "View Details" at bounding box center [291, 221] width 28 height 9
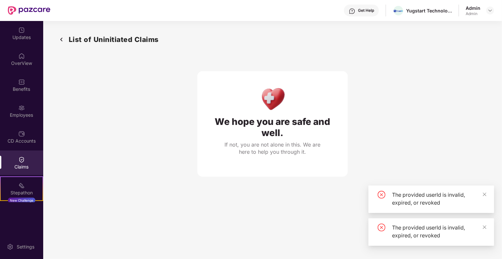
scroll to position [21, 0]
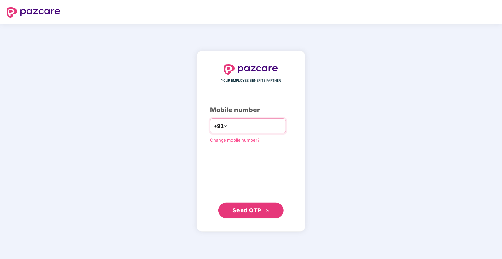
click at [256, 120] on div "+91" at bounding box center [248, 125] width 76 height 15
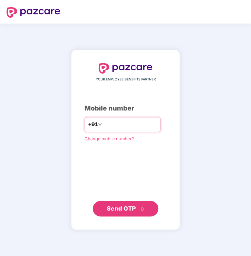
type input "**********"
click at [138, 207] on span "Send OTP" at bounding box center [126, 208] width 38 height 9
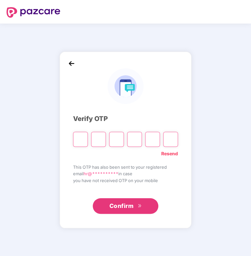
type input "*"
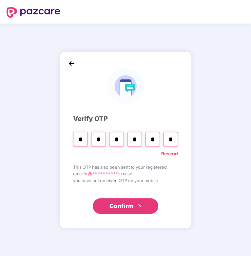
type input "*"
